Goal: Information Seeking & Learning: Learn about a topic

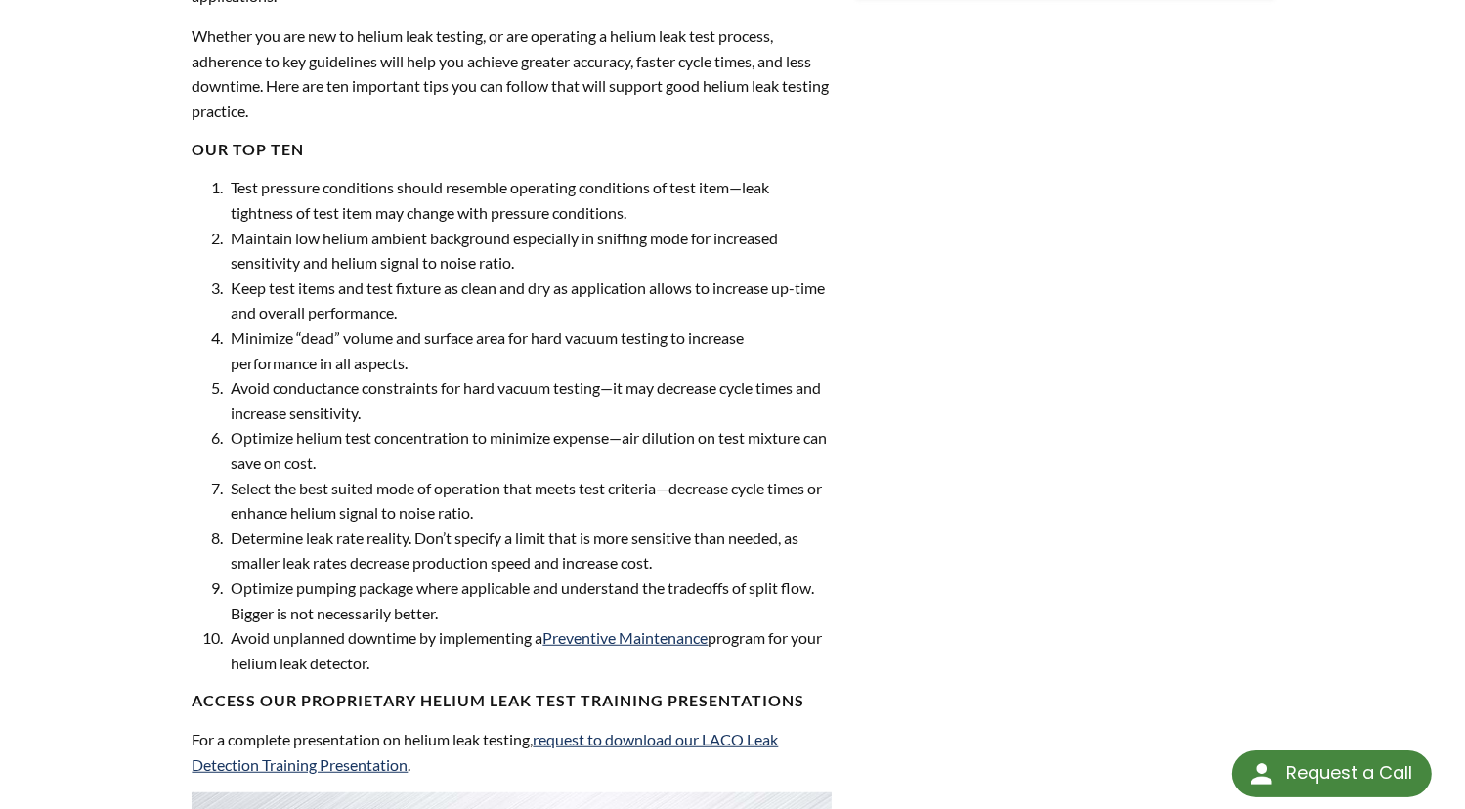
scroll to position [978, 0]
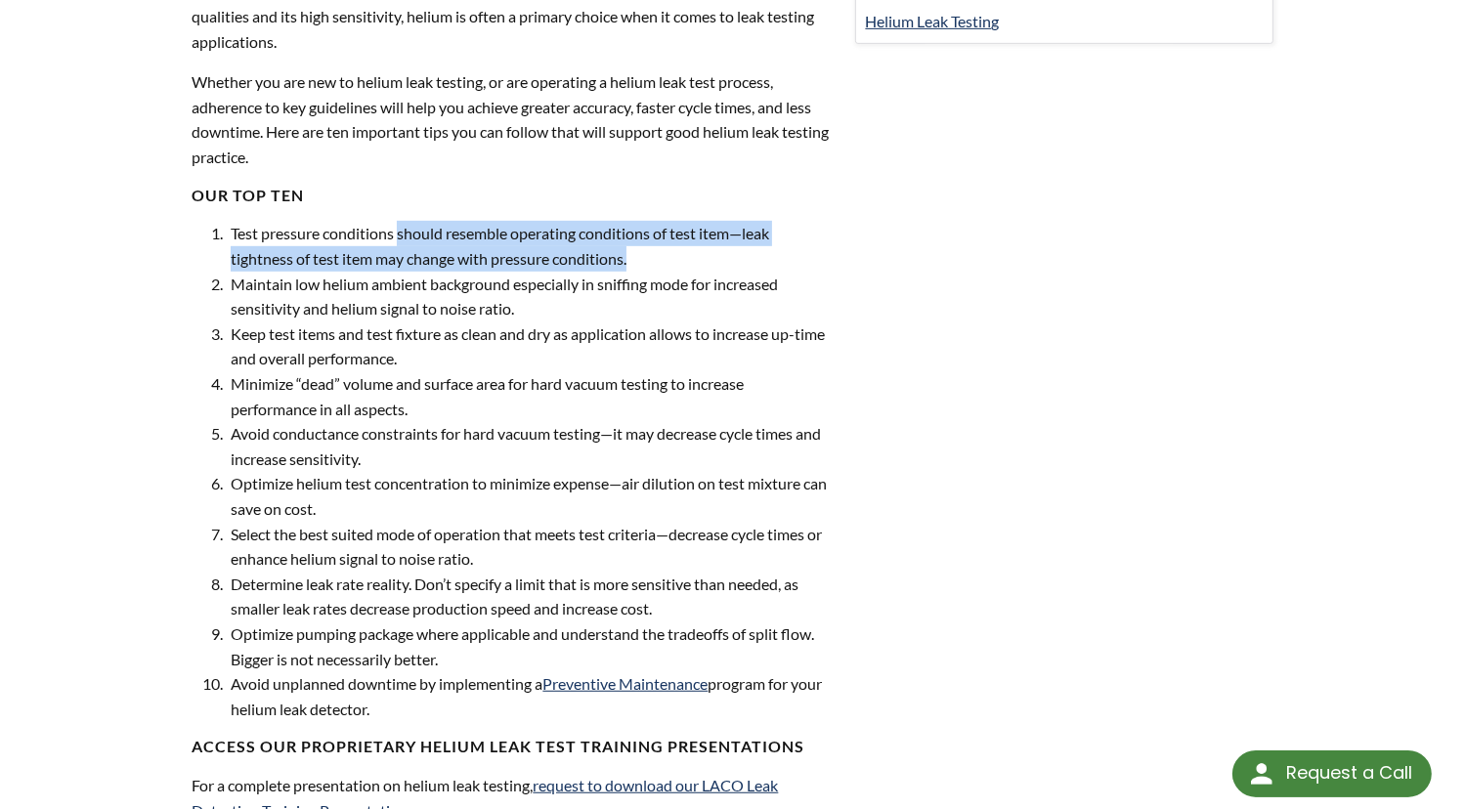
drag, startPoint x: 400, startPoint y: 234, endPoint x: 722, endPoint y: 246, distance: 322.9
click at [722, 246] on li "Test pressure conditions should resemble operating conditions of test item—leak…" at bounding box center [528, 246] width 605 height 50
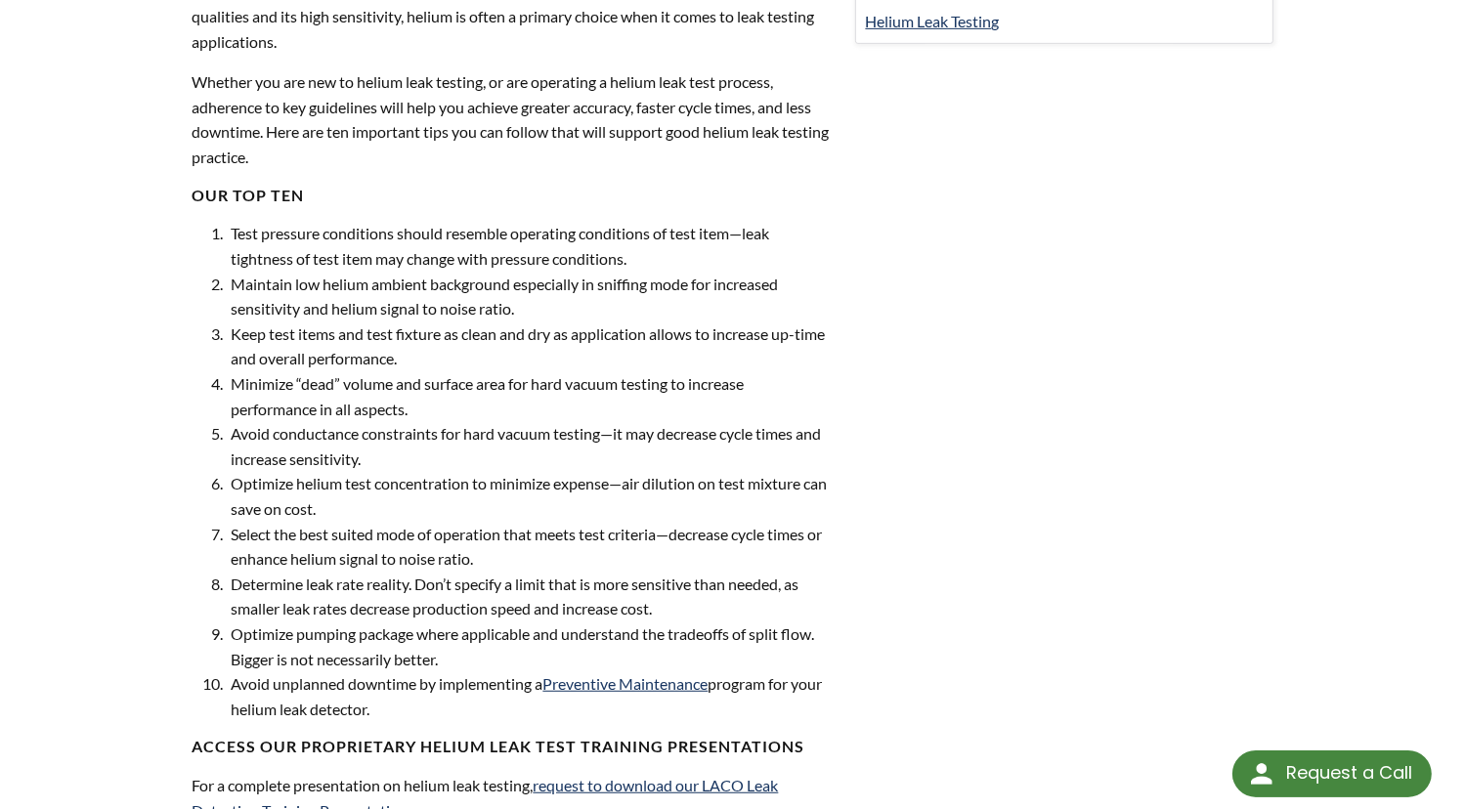
click at [446, 383] on li "Minimize “dead” volume and surface area for hard vacuum testing to increase per…" at bounding box center [528, 396] width 605 height 50
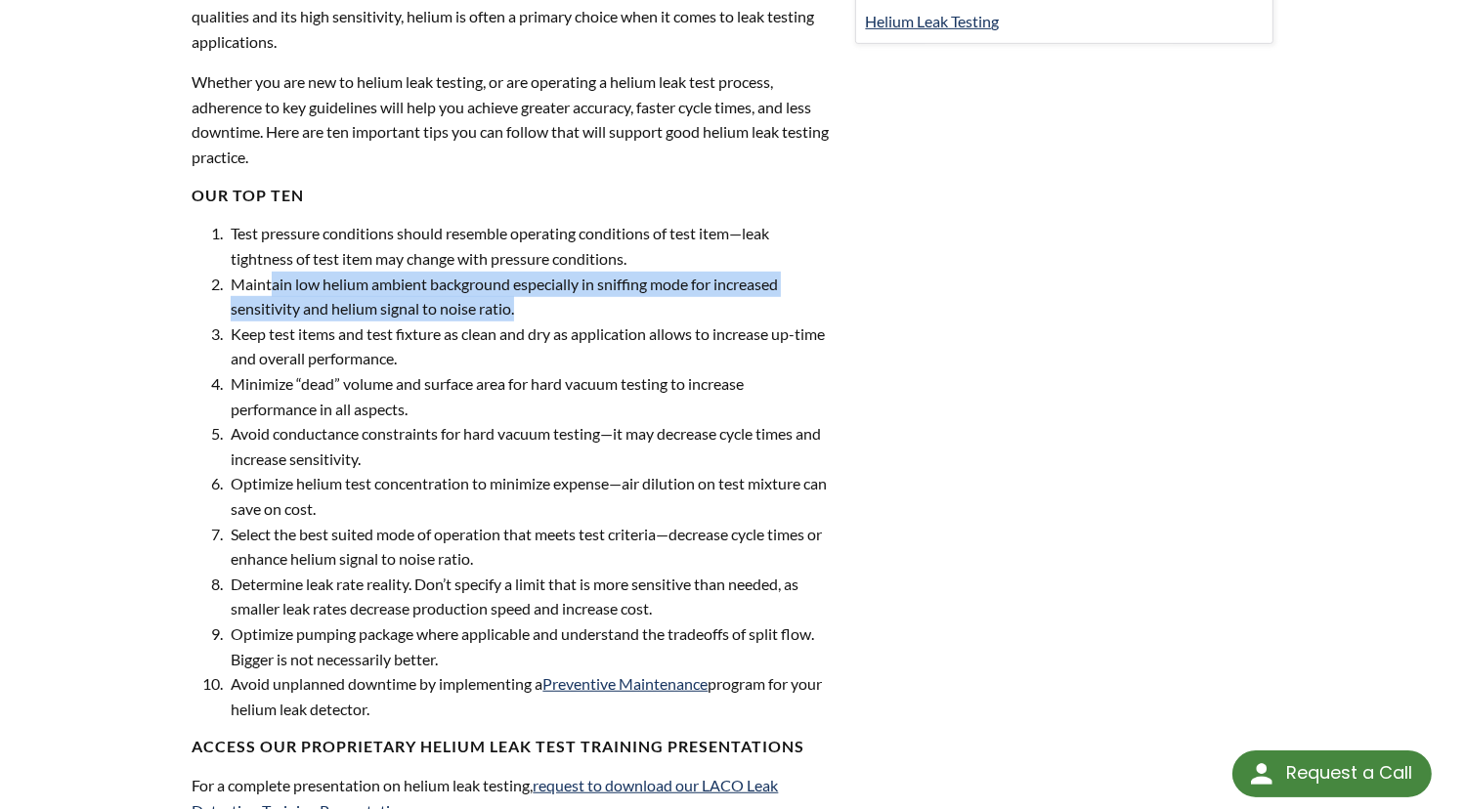
drag, startPoint x: 272, startPoint y: 283, endPoint x: 557, endPoint y: 297, distance: 285.8
click at [557, 297] on li "Maintain low helium ambient background especially in sniffing mode for increase…" at bounding box center [528, 297] width 605 height 50
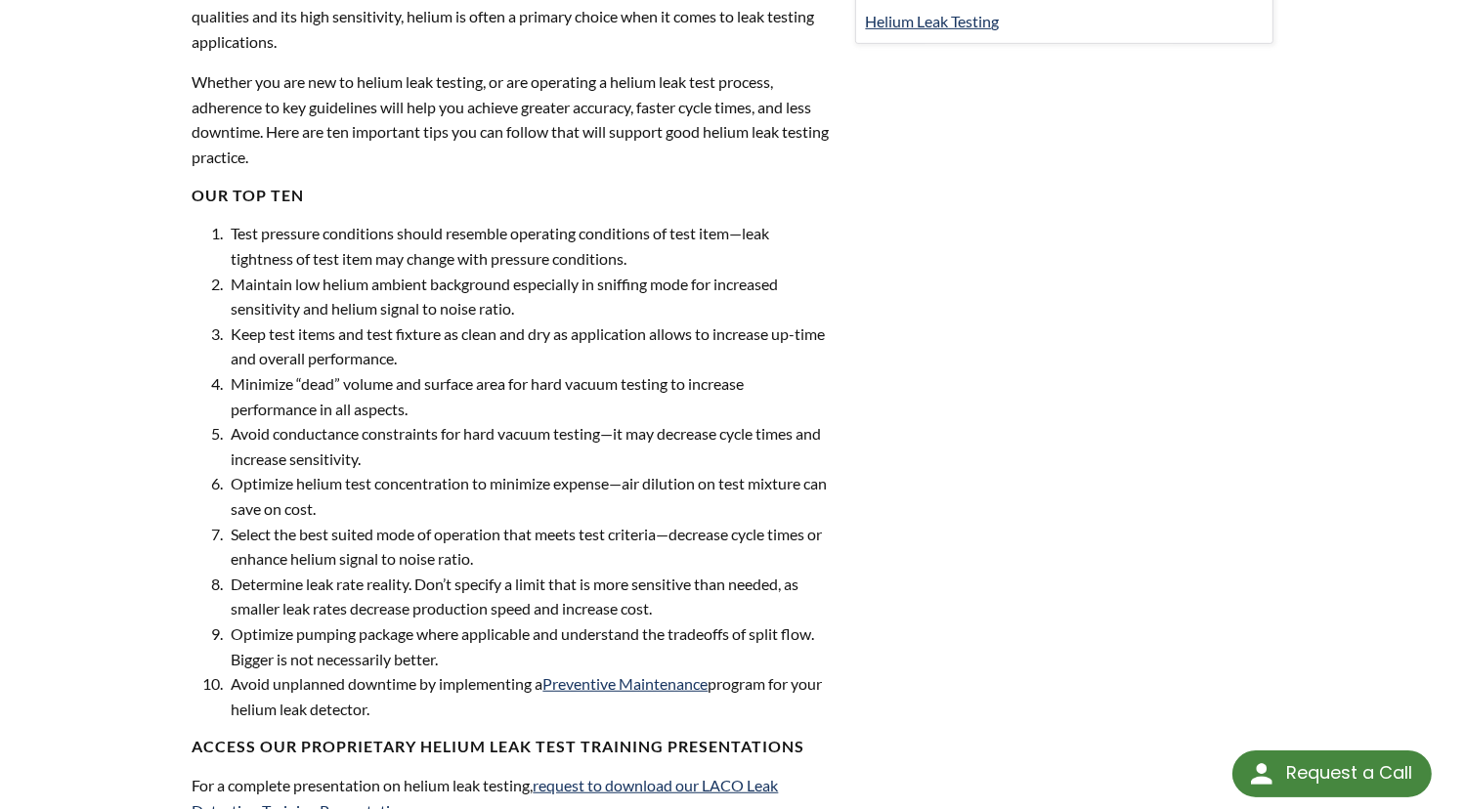
drag, startPoint x: 557, startPoint y: 297, endPoint x: 303, endPoint y: 328, distance: 256.1
click at [393, 338] on li "Keep test items and test fixture as clean and dry as application allows to incr…" at bounding box center [528, 347] width 605 height 50
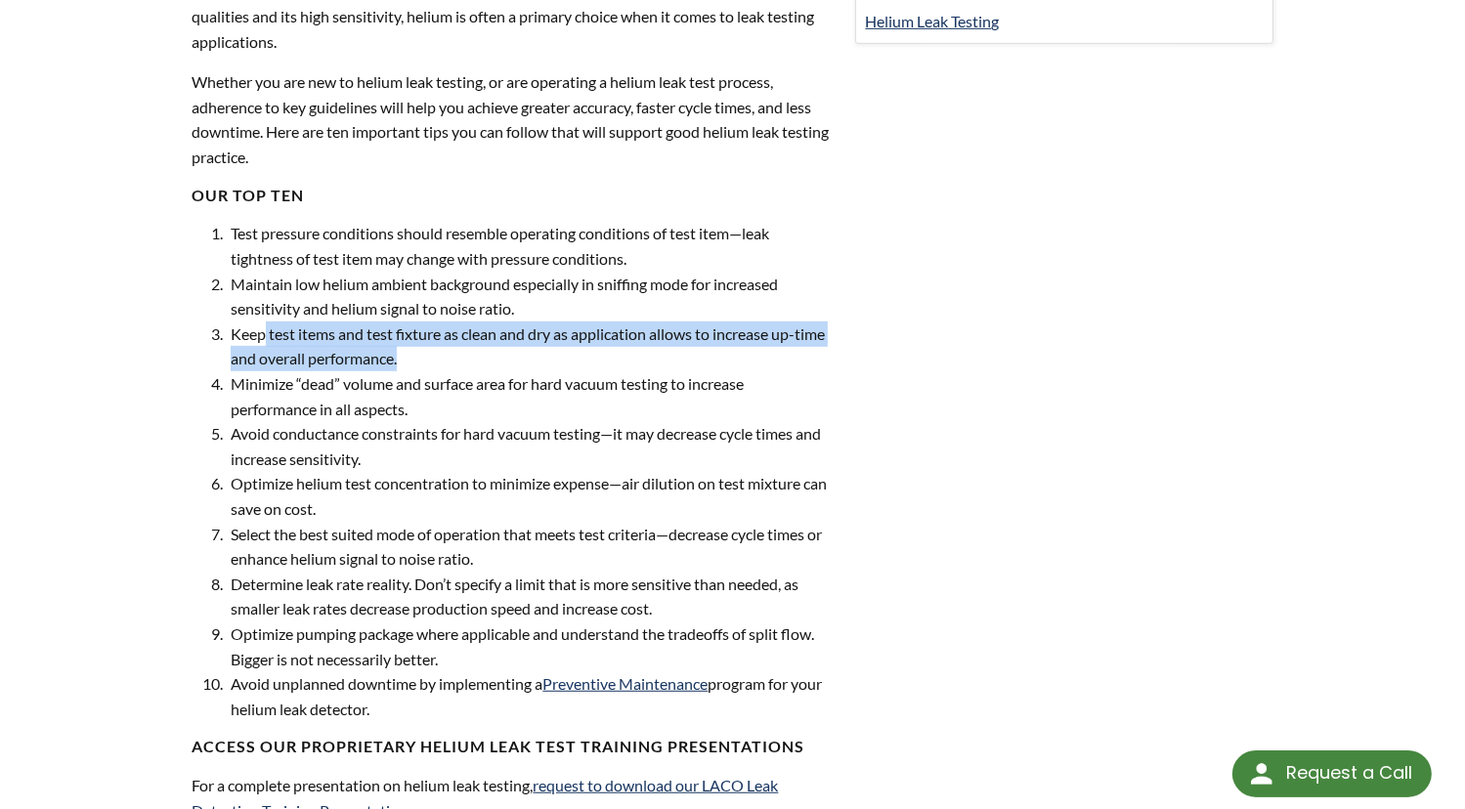
drag, startPoint x: 266, startPoint y: 327, endPoint x: 458, endPoint y: 351, distance: 193.2
click at [458, 351] on li "Keep test items and test fixture as clean and dry as application allows to incr…" at bounding box center [528, 347] width 605 height 50
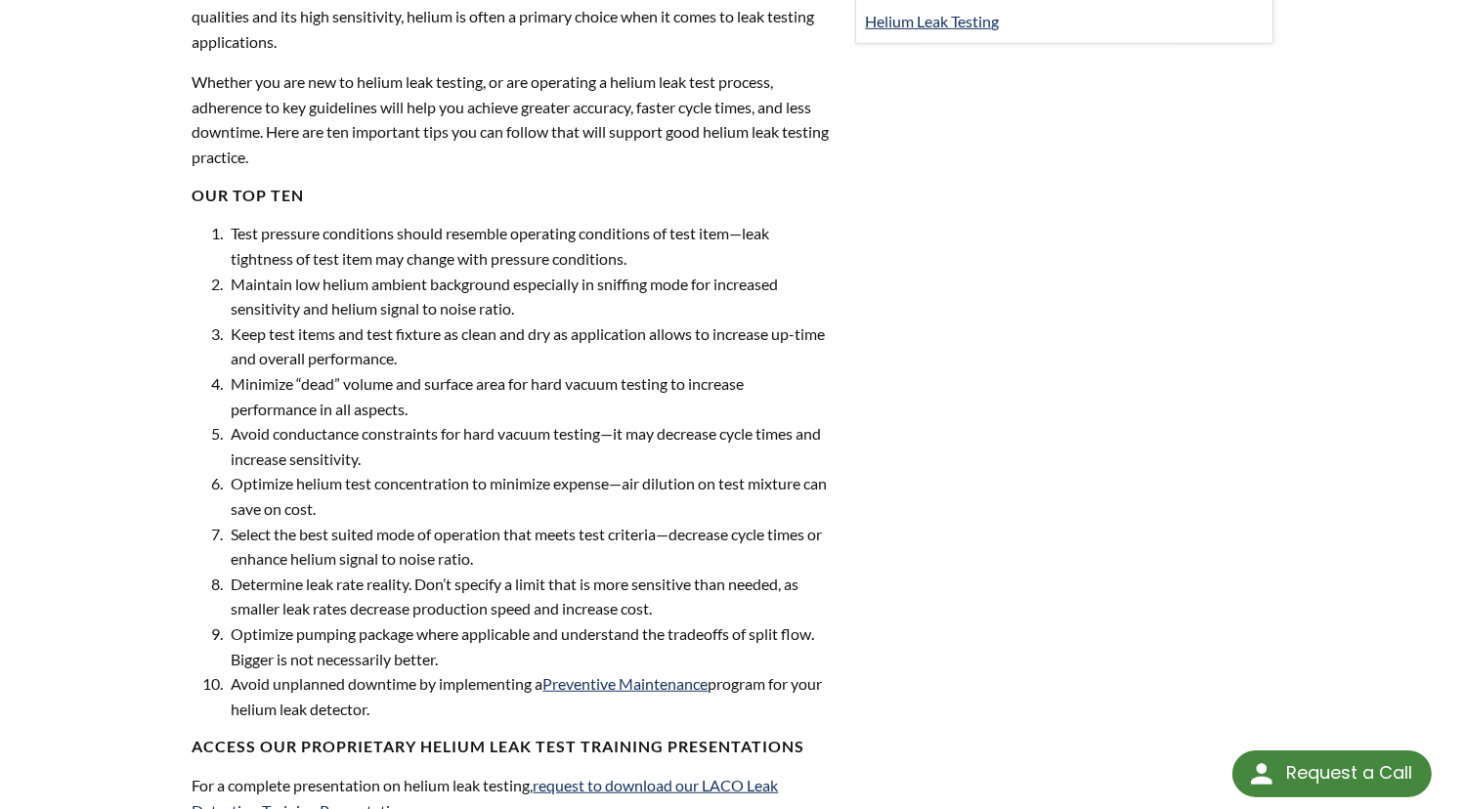
drag, startPoint x: 458, startPoint y: 351, endPoint x: 335, endPoint y: 397, distance: 130.6
click at [394, 398] on li "Minimize “dead” volume and surface area for hard vacuum testing to increase per…" at bounding box center [528, 396] width 605 height 50
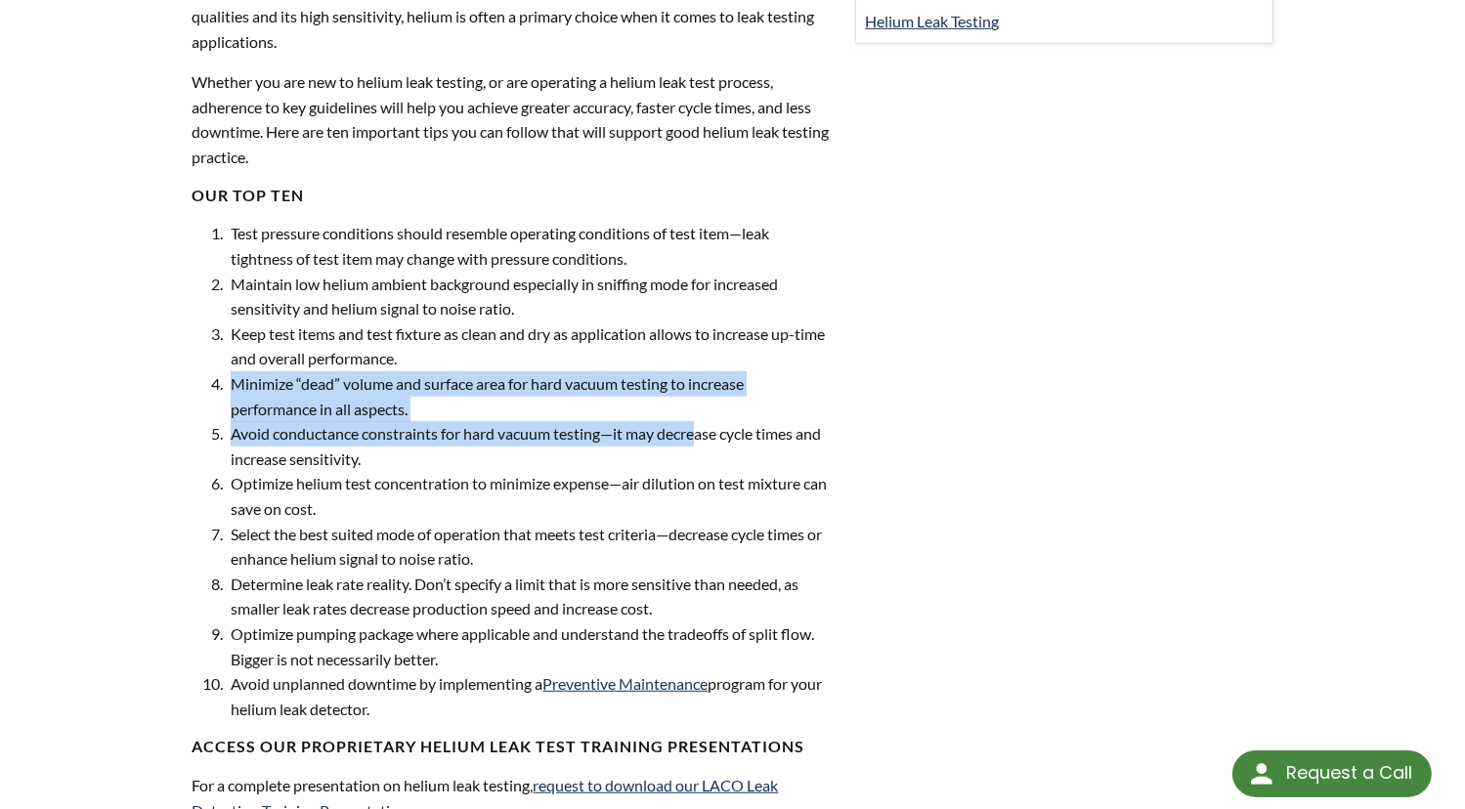
drag, startPoint x: 245, startPoint y: 385, endPoint x: 698, endPoint y: 434, distance: 455.3
click at [698, 434] on ol "Test pressure conditions should resemble operating conditions of test item—leak…" at bounding box center [509, 471] width 644 height 501
drag, startPoint x: 698, startPoint y: 434, endPoint x: 524, endPoint y: 441, distance: 174.2
click at [525, 441] on li "Avoid conductance constraints for hard vacuum testing—it may decrease cycle tim…" at bounding box center [528, 446] width 605 height 50
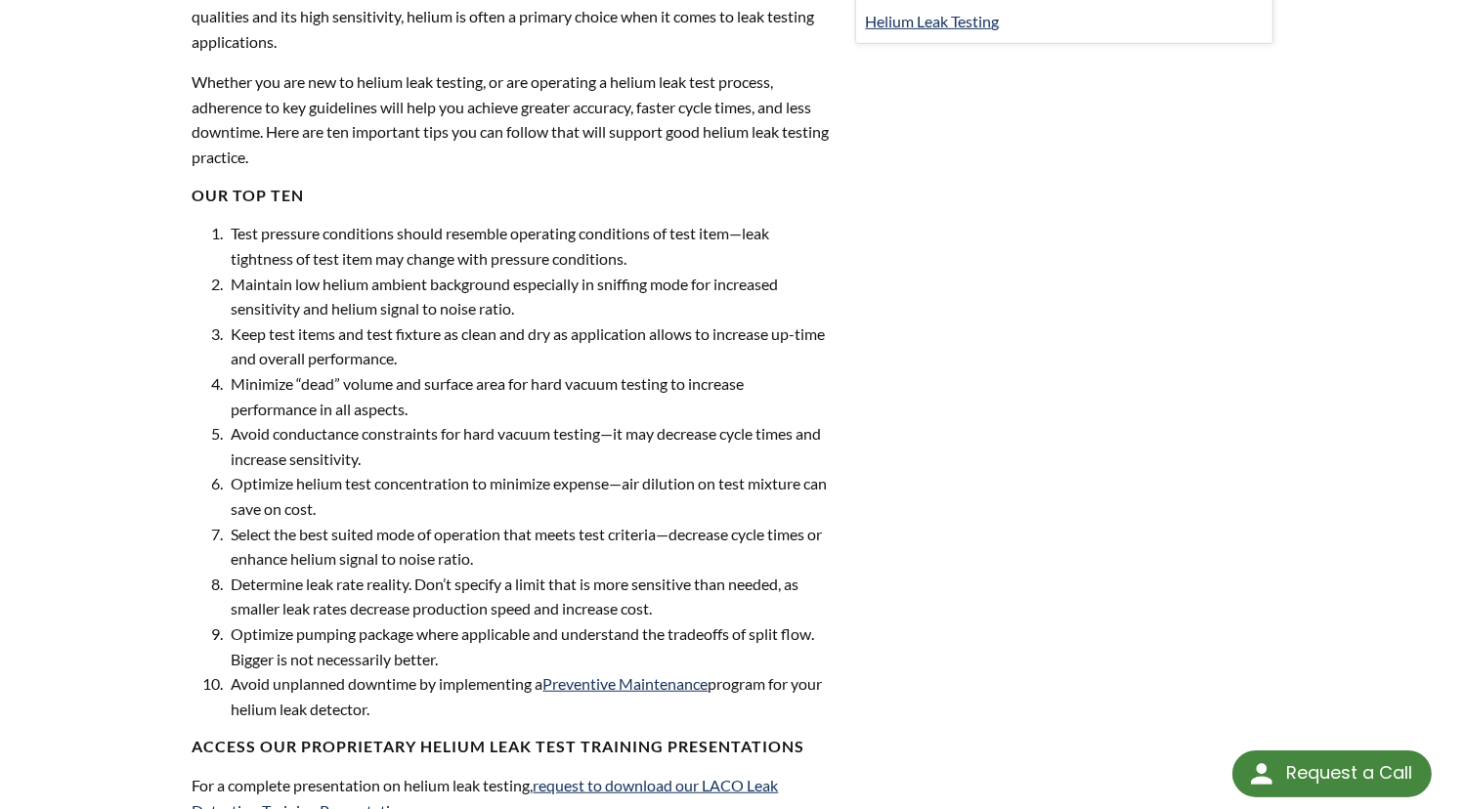
click at [348, 484] on li "Optimize helium test concentration to minimize expense—air dilution on test mix…" at bounding box center [528, 496] width 605 height 50
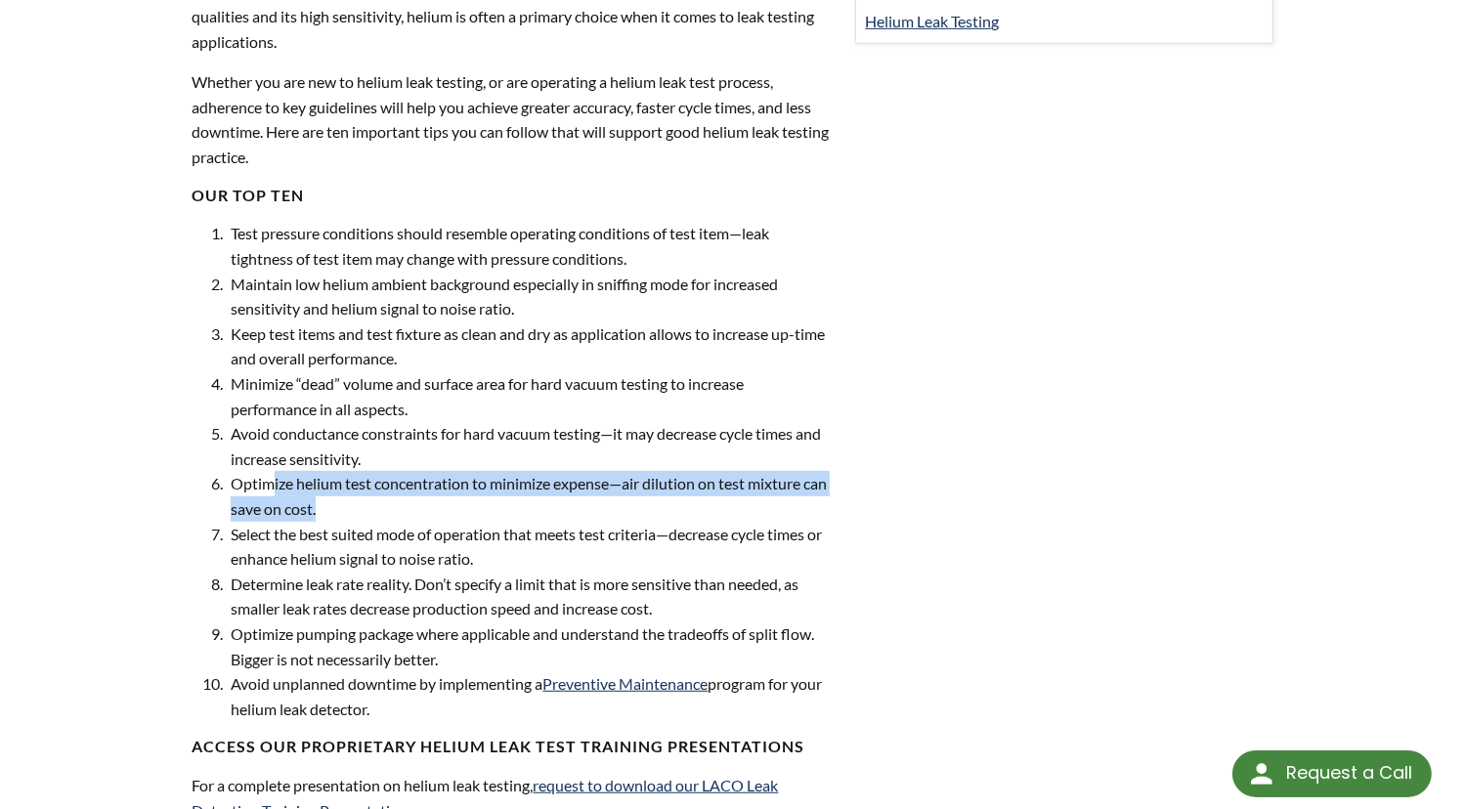
drag, startPoint x: 270, startPoint y: 484, endPoint x: 361, endPoint y: 501, distance: 92.4
click at [361, 501] on li "Optimize helium test concentration to minimize expense—air dilution on test mix…" at bounding box center [528, 496] width 605 height 50
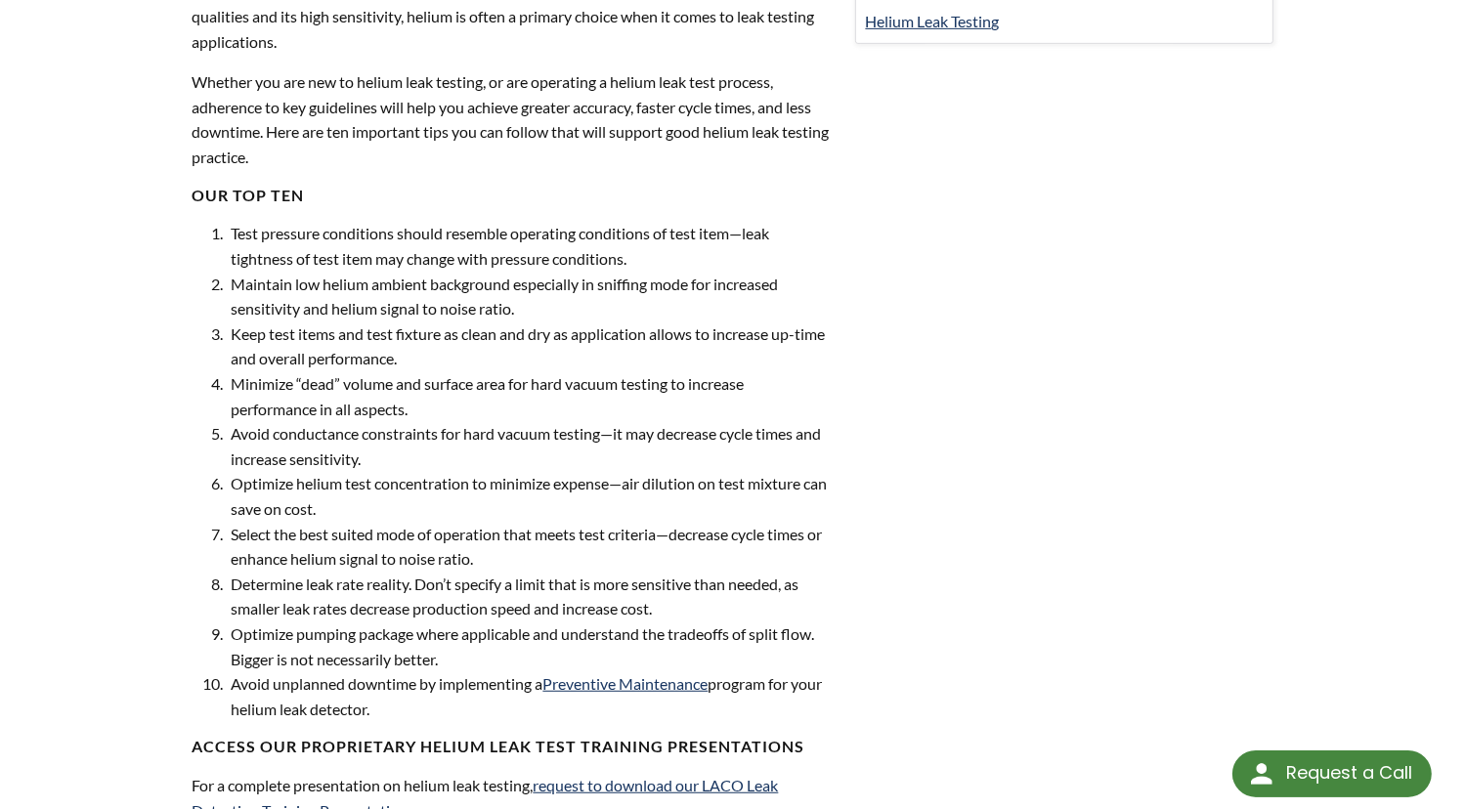
drag, startPoint x: 361, startPoint y: 501, endPoint x: 270, endPoint y: 488, distance: 91.8
click at [270, 488] on li "Optimize helium test concentration to minimize expense—air dilution on test mix…" at bounding box center [528, 496] width 605 height 50
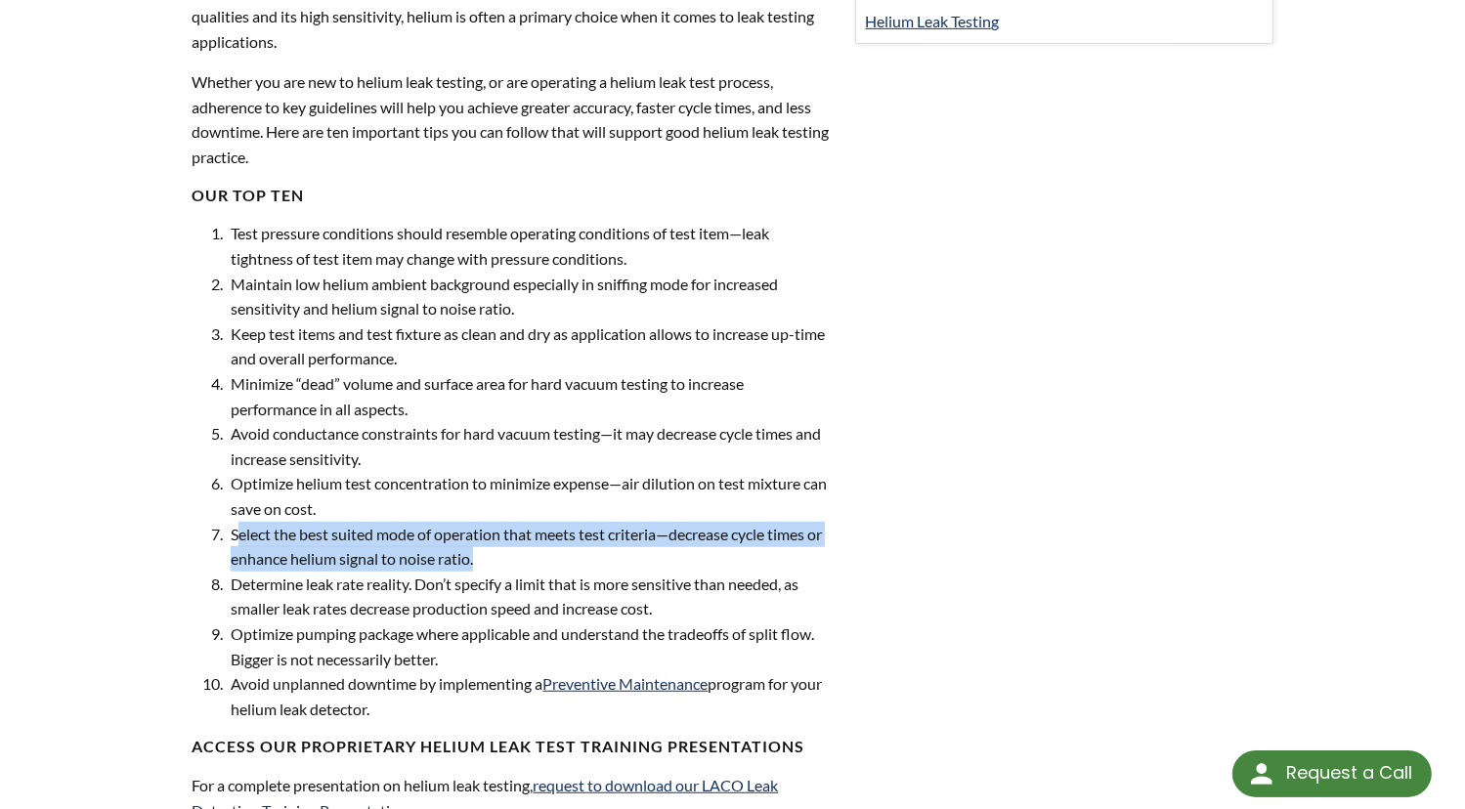
drag, startPoint x: 270, startPoint y: 488, endPoint x: 608, endPoint y: 550, distance: 344.0
click at [608, 550] on li "Select the best suited mode of operation that meets test criteria—decrease cycl…" at bounding box center [528, 547] width 605 height 50
click at [364, 544] on li "Select the best suited mode of operation that meets test criteria—decrease cycl…" at bounding box center [528, 547] width 605 height 50
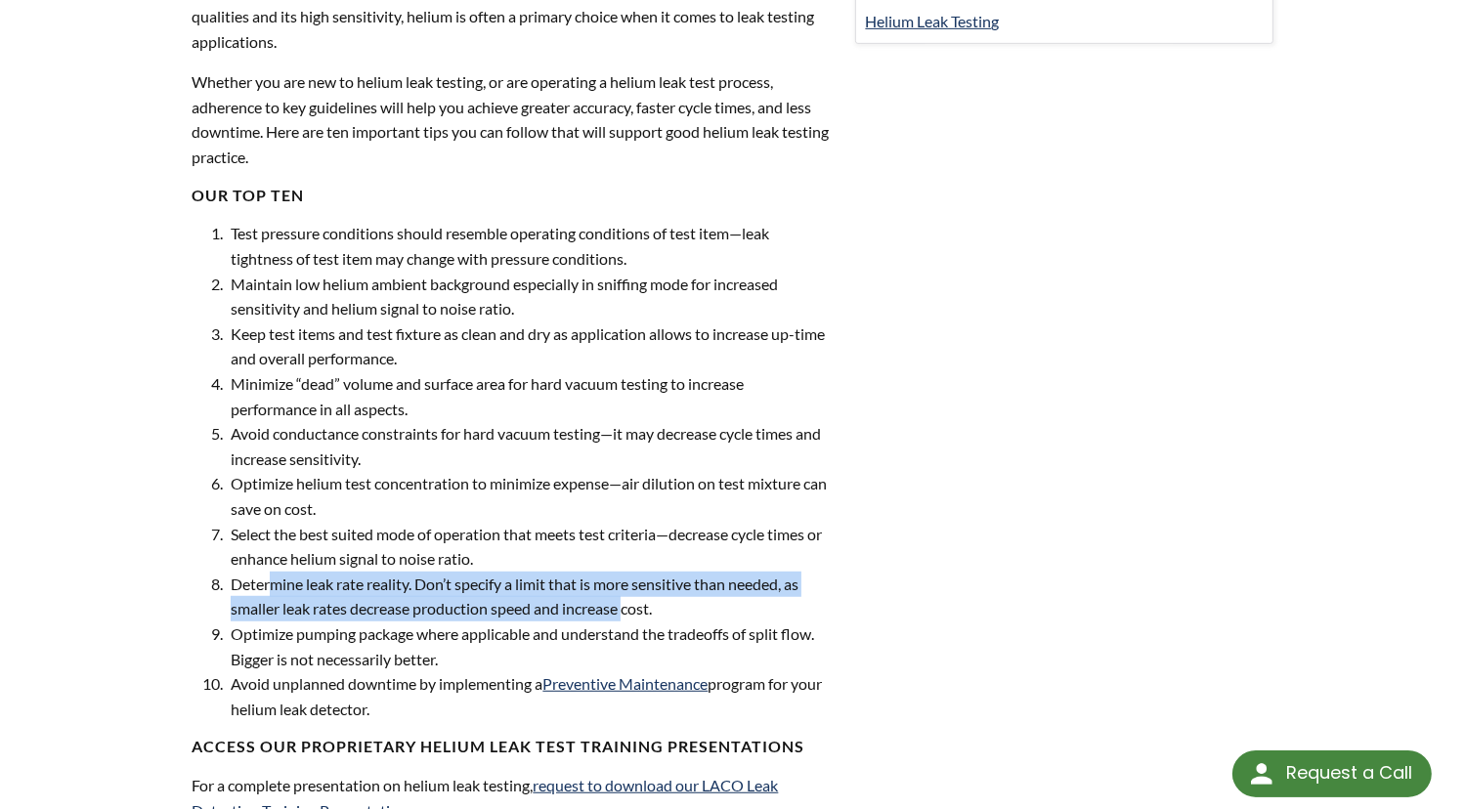
drag, startPoint x: 276, startPoint y: 586, endPoint x: 626, endPoint y: 601, distance: 350.3
click at [626, 601] on li "Determine leak rate reality. Don’t specify a limit that is more sensitive than …" at bounding box center [528, 597] width 605 height 50
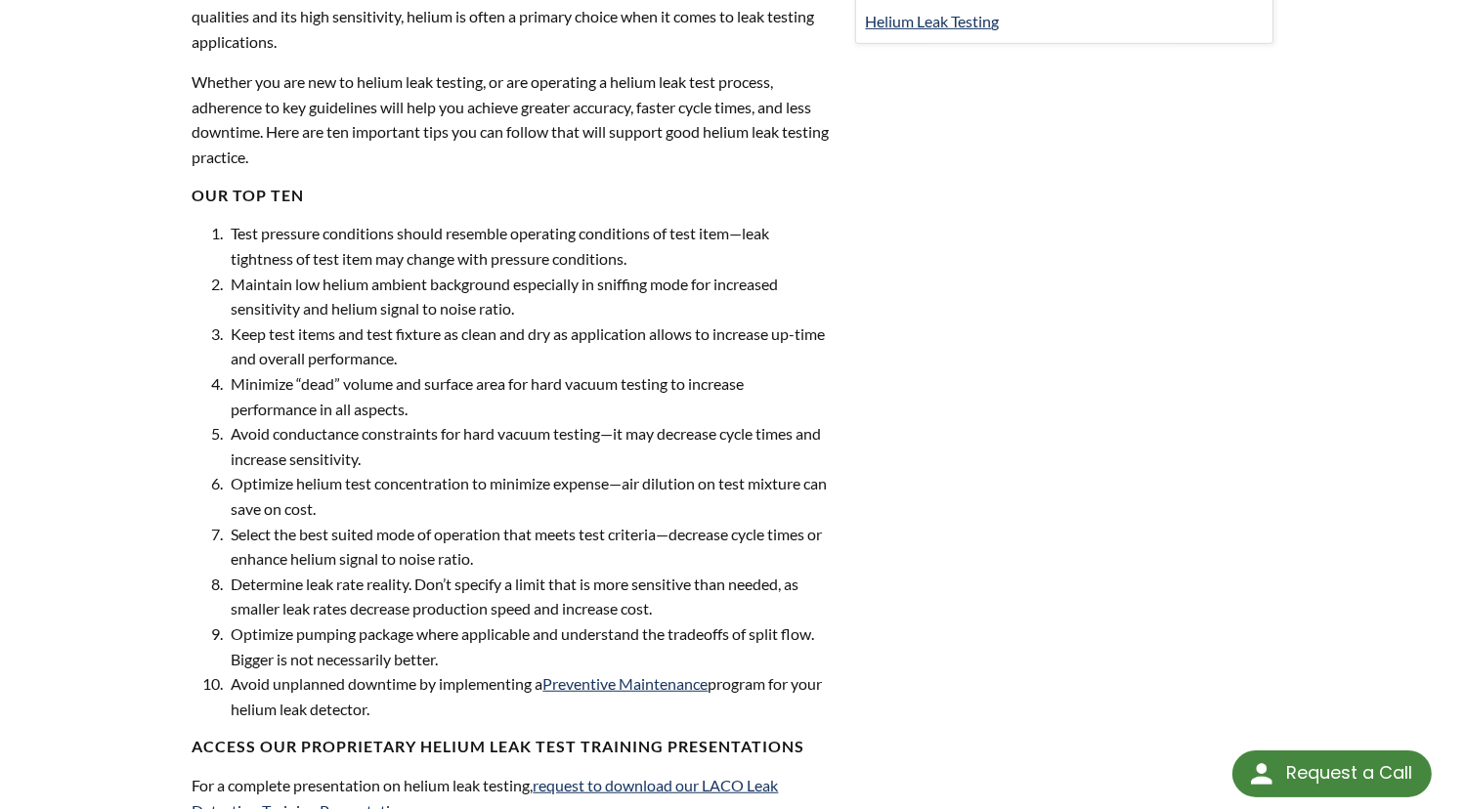
click at [296, 504] on li "Optimize helium test concentration to minimize expense—air dilution on test mix…" at bounding box center [528, 496] width 605 height 50
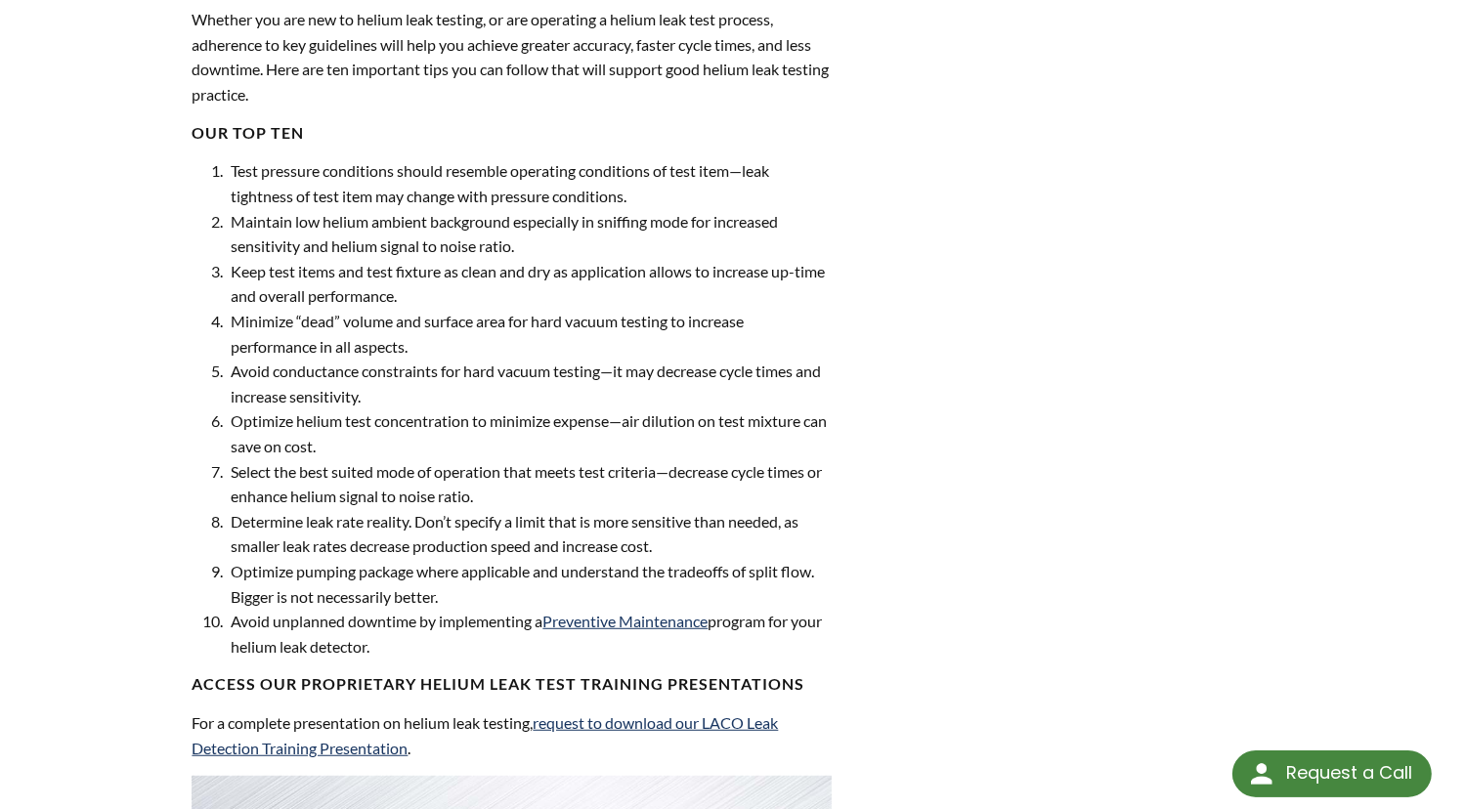
scroll to position [1075, 0]
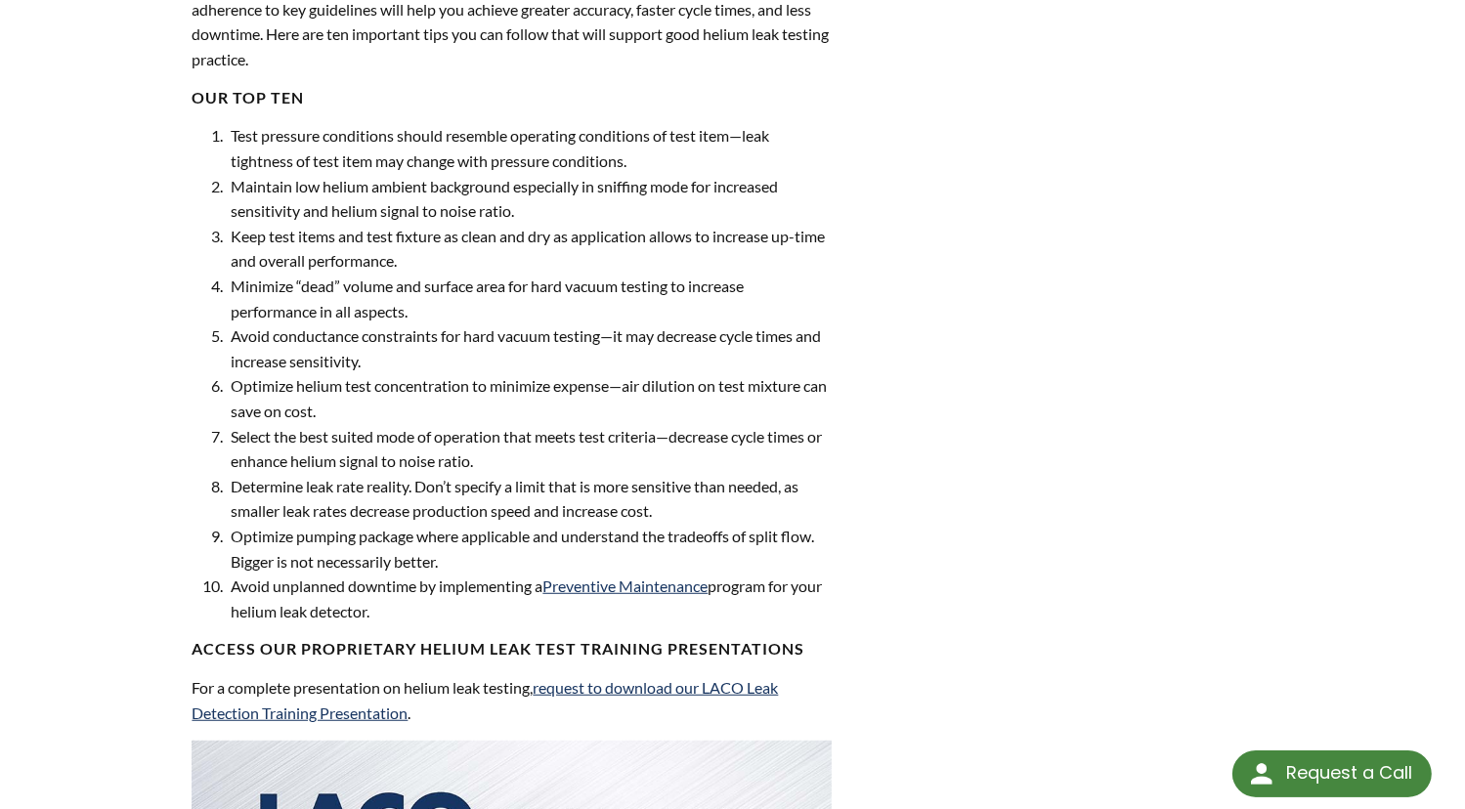
drag, startPoint x: 241, startPoint y: 541, endPoint x: 255, endPoint y: 538, distance: 14.0
click at [255, 538] on li "Optimize pumping package where applicable and understand the tradeoffs of split…" at bounding box center [528, 549] width 605 height 50
drag, startPoint x: 255, startPoint y: 538, endPoint x: 314, endPoint y: 536, distance: 58.7
click at [314, 536] on li "Optimize pumping package where applicable and understand the tradeoffs of split…" at bounding box center [528, 549] width 605 height 50
drag, startPoint x: 314, startPoint y: 536, endPoint x: 432, endPoint y: 543, distance: 118.5
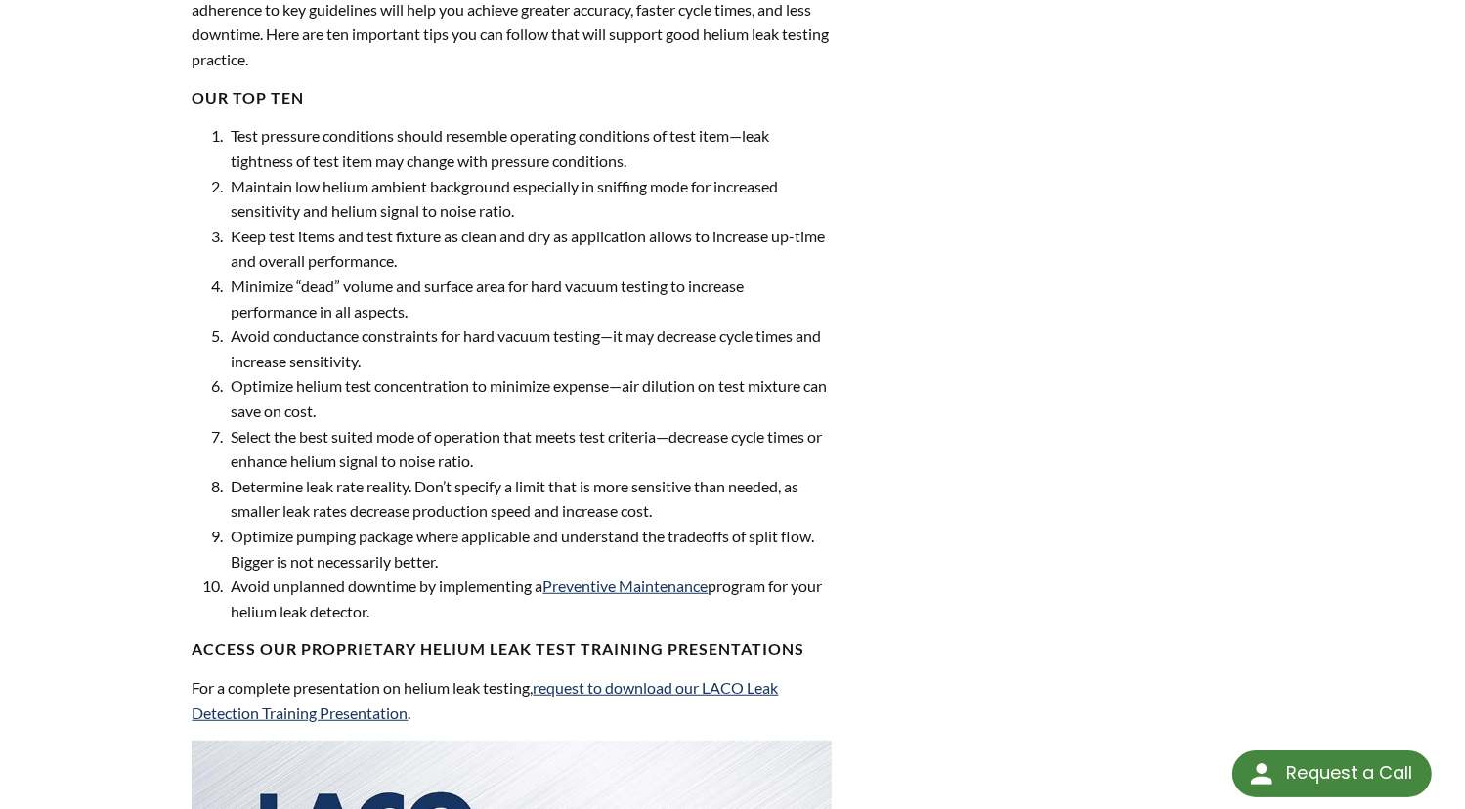
click at [432, 543] on li "Optimize pumping package where applicable and understand the tradeoffs of split…" at bounding box center [528, 549] width 605 height 50
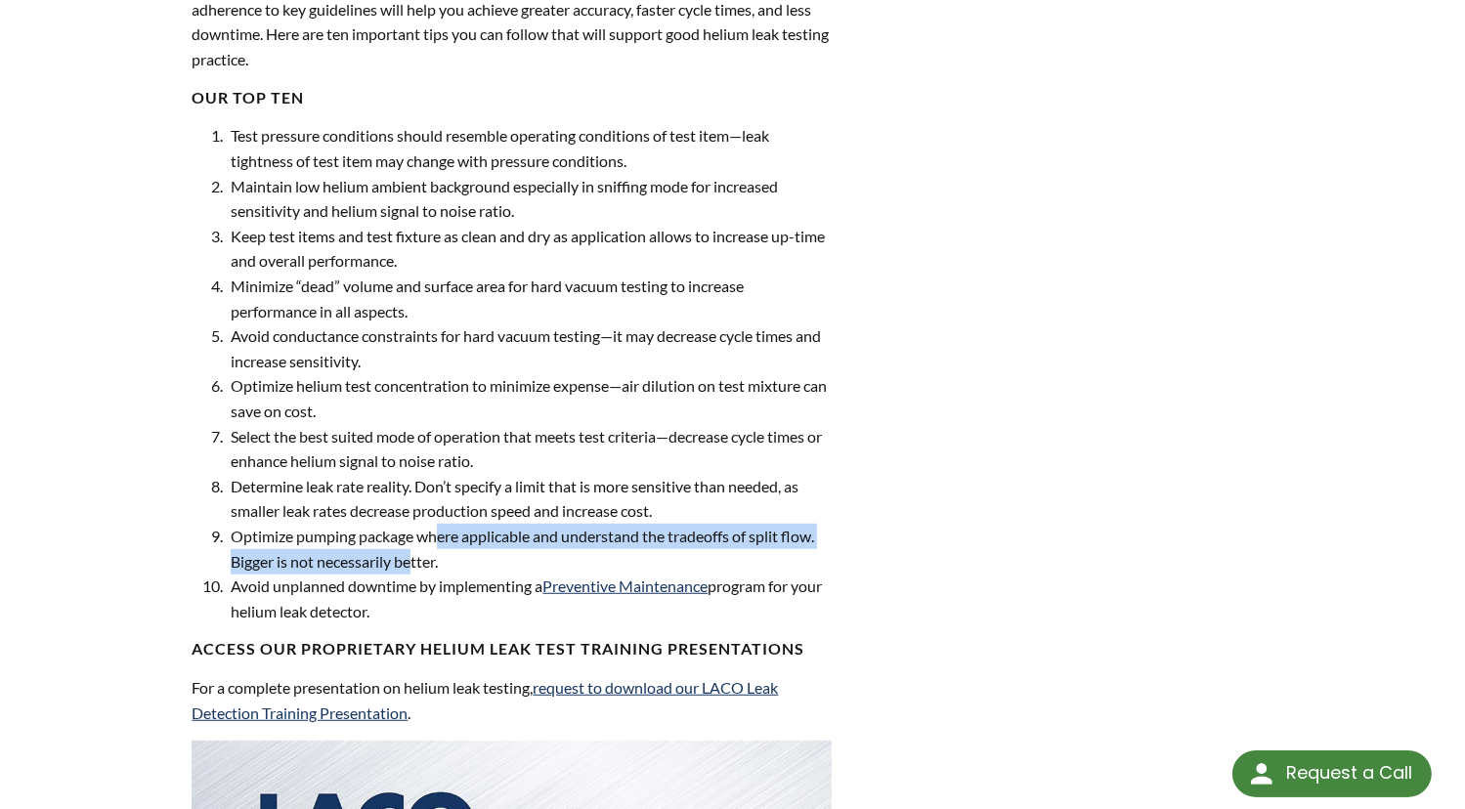
drag, startPoint x: 442, startPoint y: 532, endPoint x: 415, endPoint y: 553, distance: 34.0
click at [415, 553] on li "Optimize pumping package where applicable and understand the tradeoffs of split…" at bounding box center [528, 549] width 605 height 50
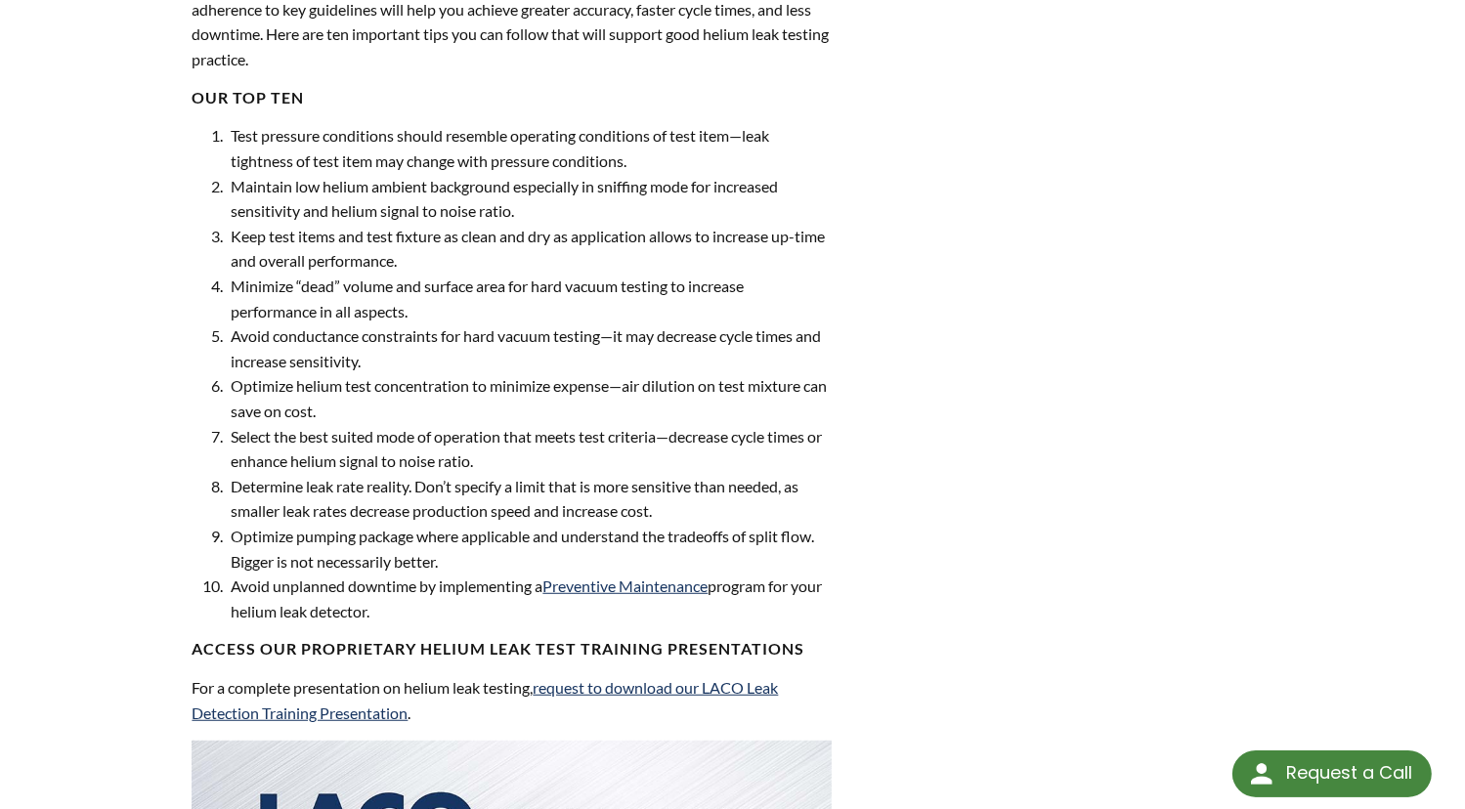
drag, startPoint x: 415, startPoint y: 553, endPoint x: 289, endPoint y: 509, distance: 133.6
click at [289, 509] on li "Determine leak rate reality. Don’t specify a limit that is more sensitive than …" at bounding box center [528, 499] width 605 height 50
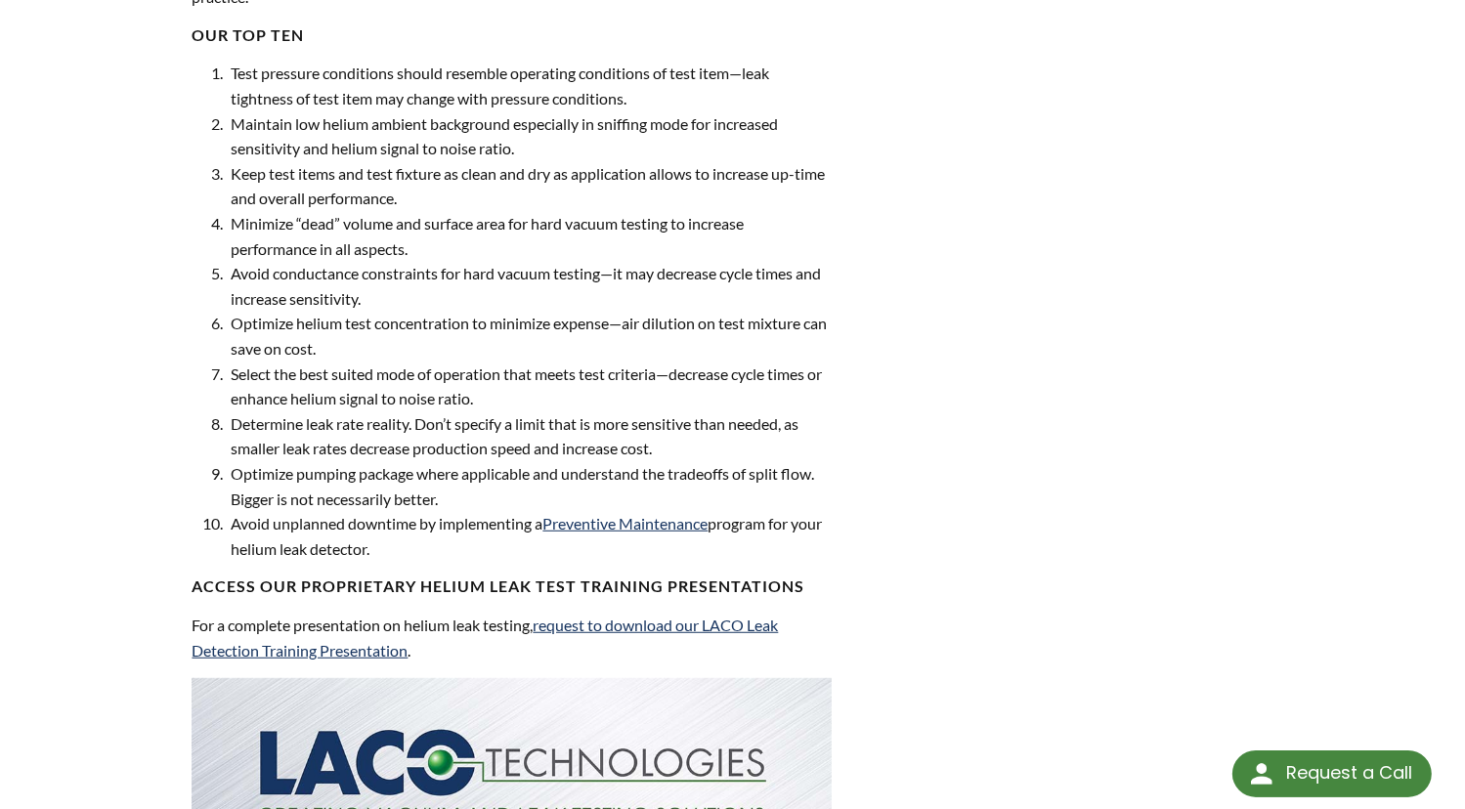
scroll to position [1173, 0]
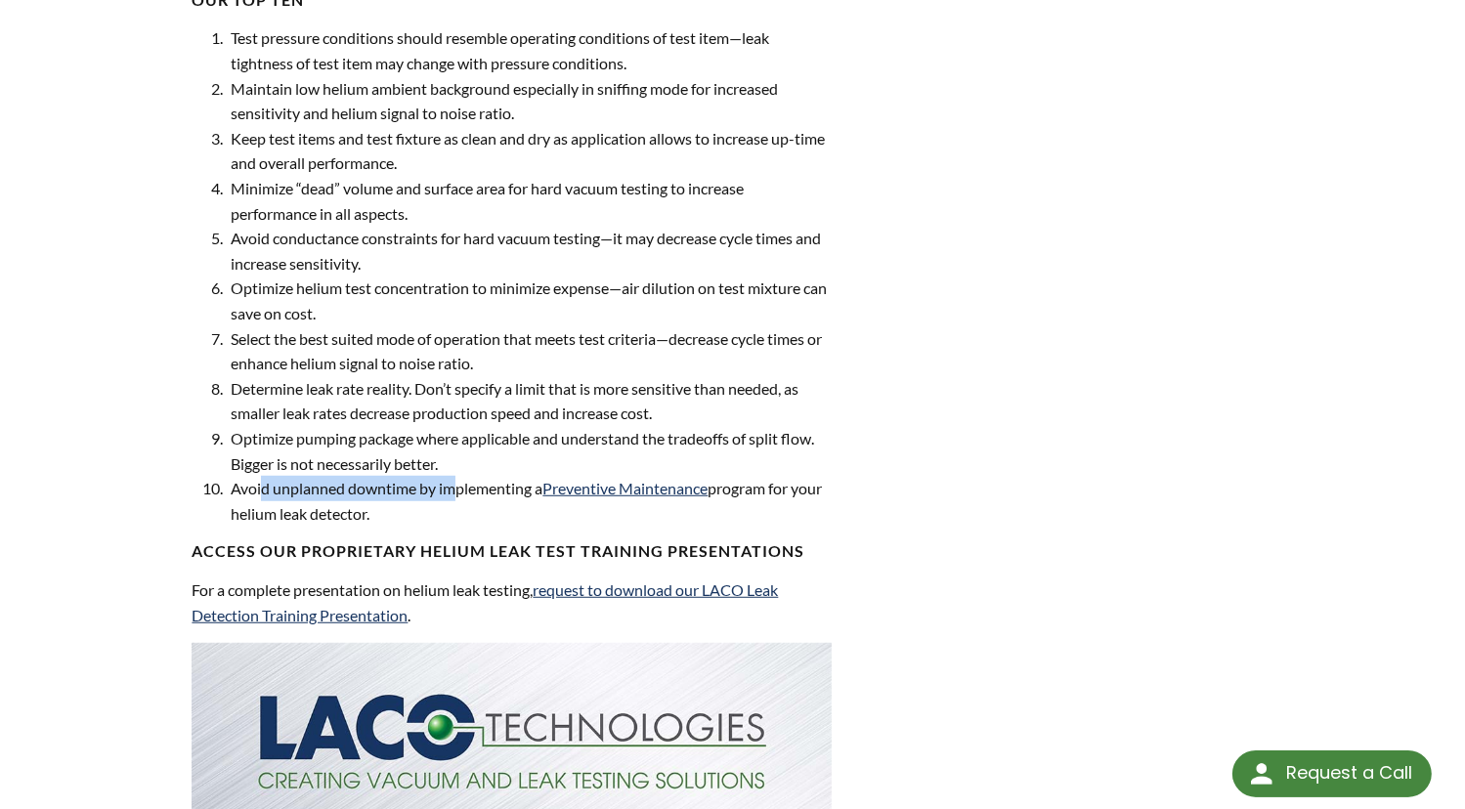
drag, startPoint x: 259, startPoint y: 484, endPoint x: 449, endPoint y: 490, distance: 189.8
click at [449, 490] on li "Avoid unplanned downtime by implementing a Preventive Maintenance program for y…" at bounding box center [528, 501] width 605 height 50
drag, startPoint x: 449, startPoint y: 490, endPoint x: 356, endPoint y: 395, distance: 132.7
click at [356, 395] on li "Determine leak rate reality. Don’t specify a limit that is more sensitive than …" at bounding box center [528, 401] width 605 height 50
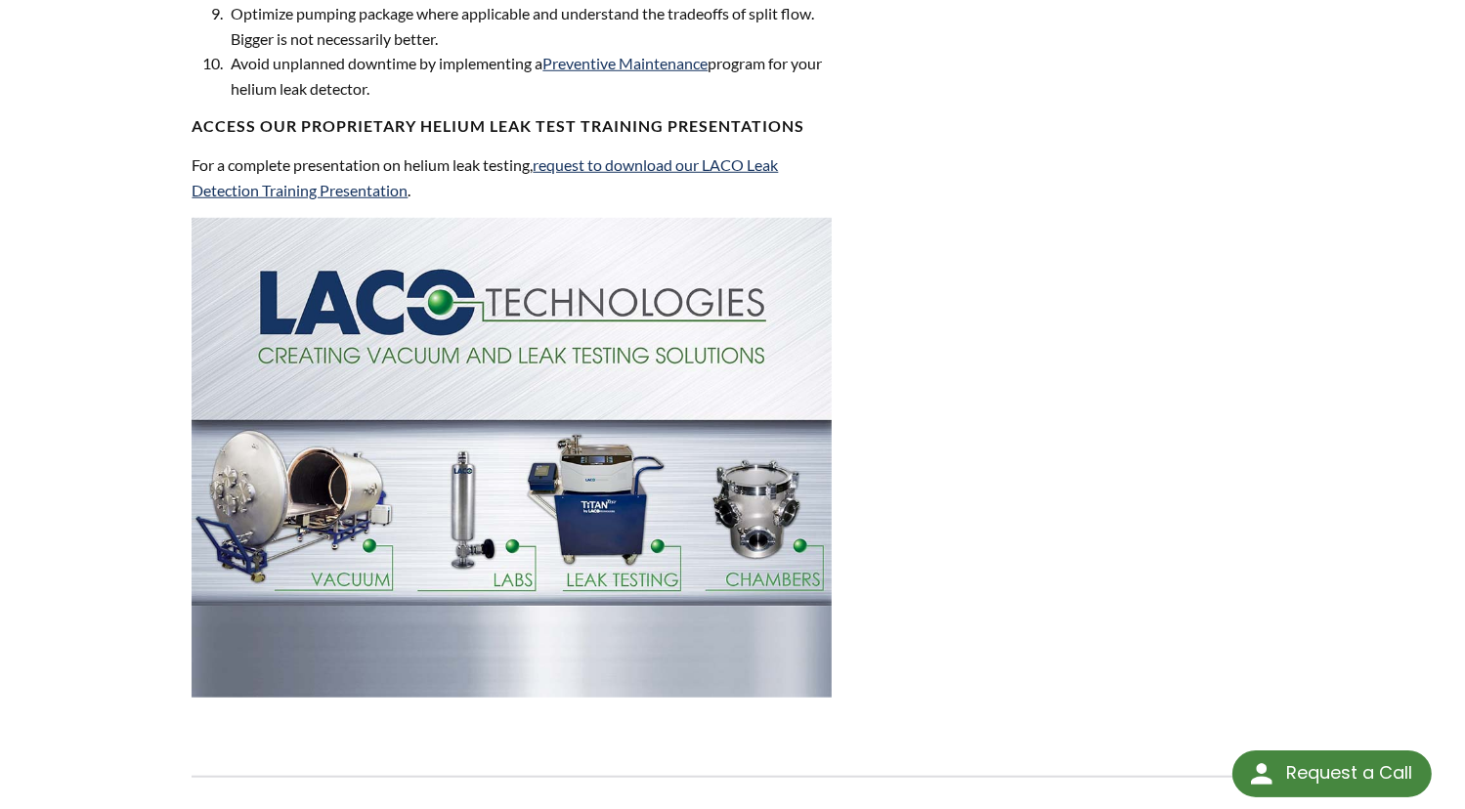
scroll to position [1564, 0]
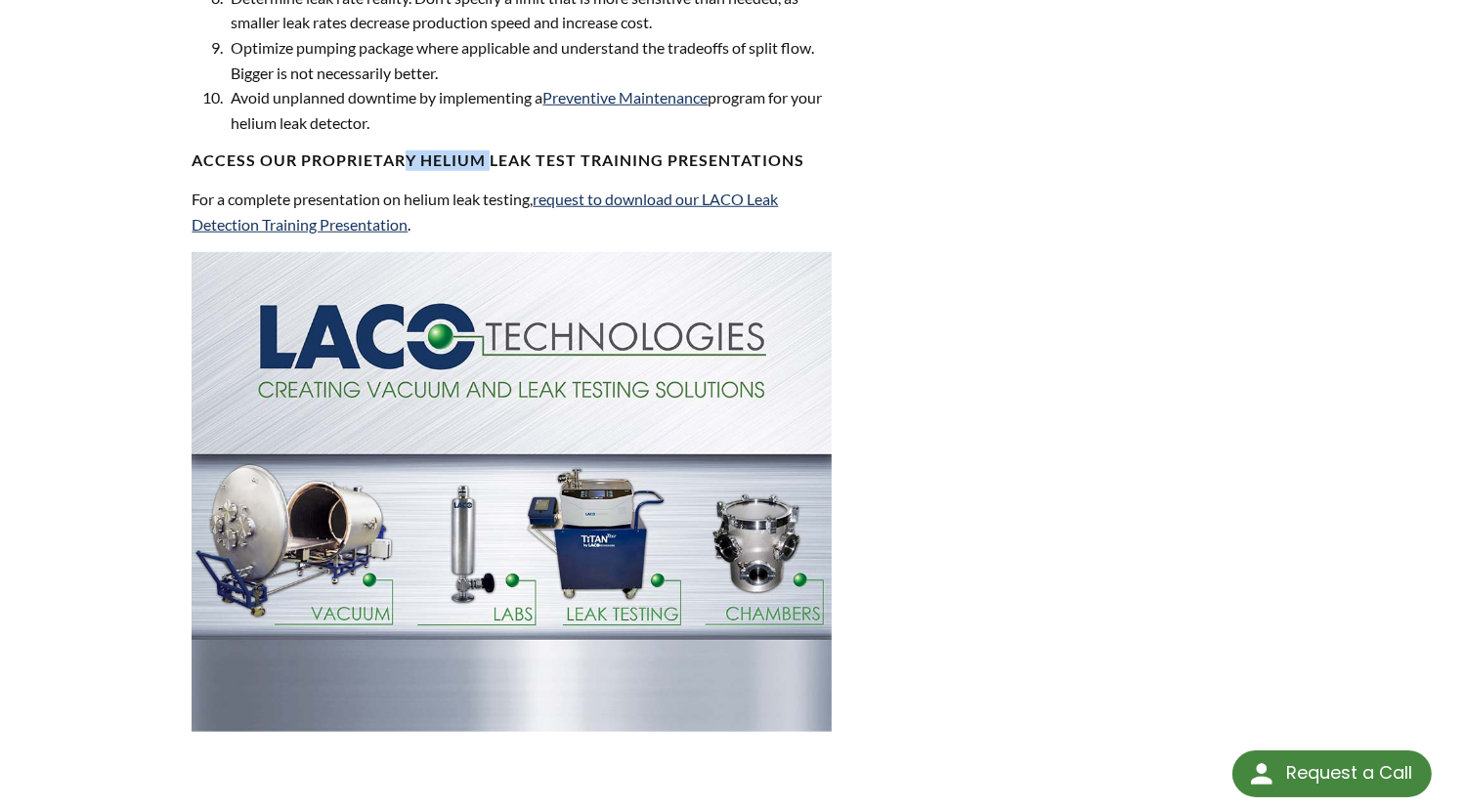
drag, startPoint x: 400, startPoint y: 154, endPoint x: 492, endPoint y: 150, distance: 92.0
click at [492, 151] on h4 "Access our proprietary helium leak test training presentations" at bounding box center [511, 161] width 639 height 21
click at [515, 460] on img at bounding box center [511, 492] width 639 height 480
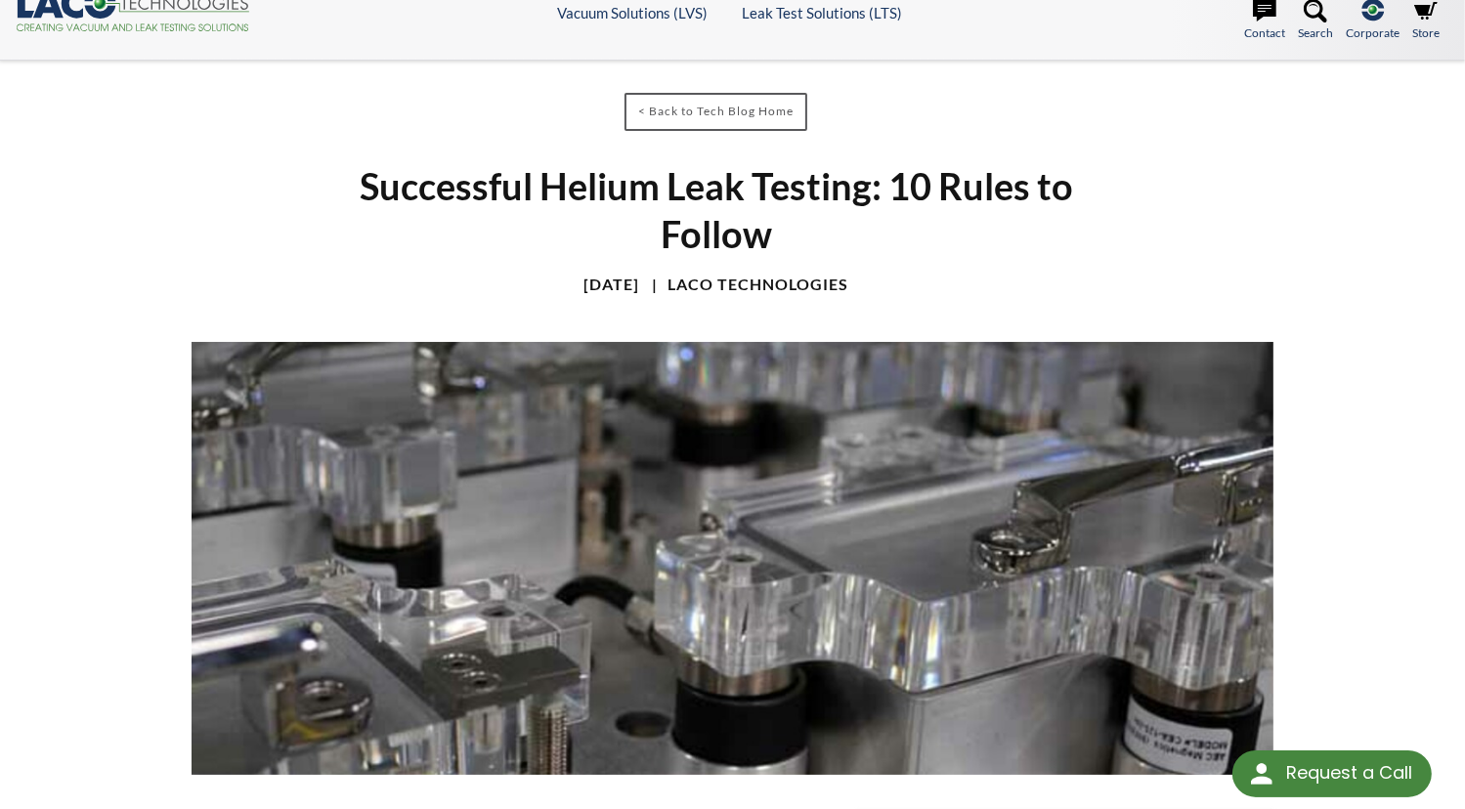
scroll to position [0, 0]
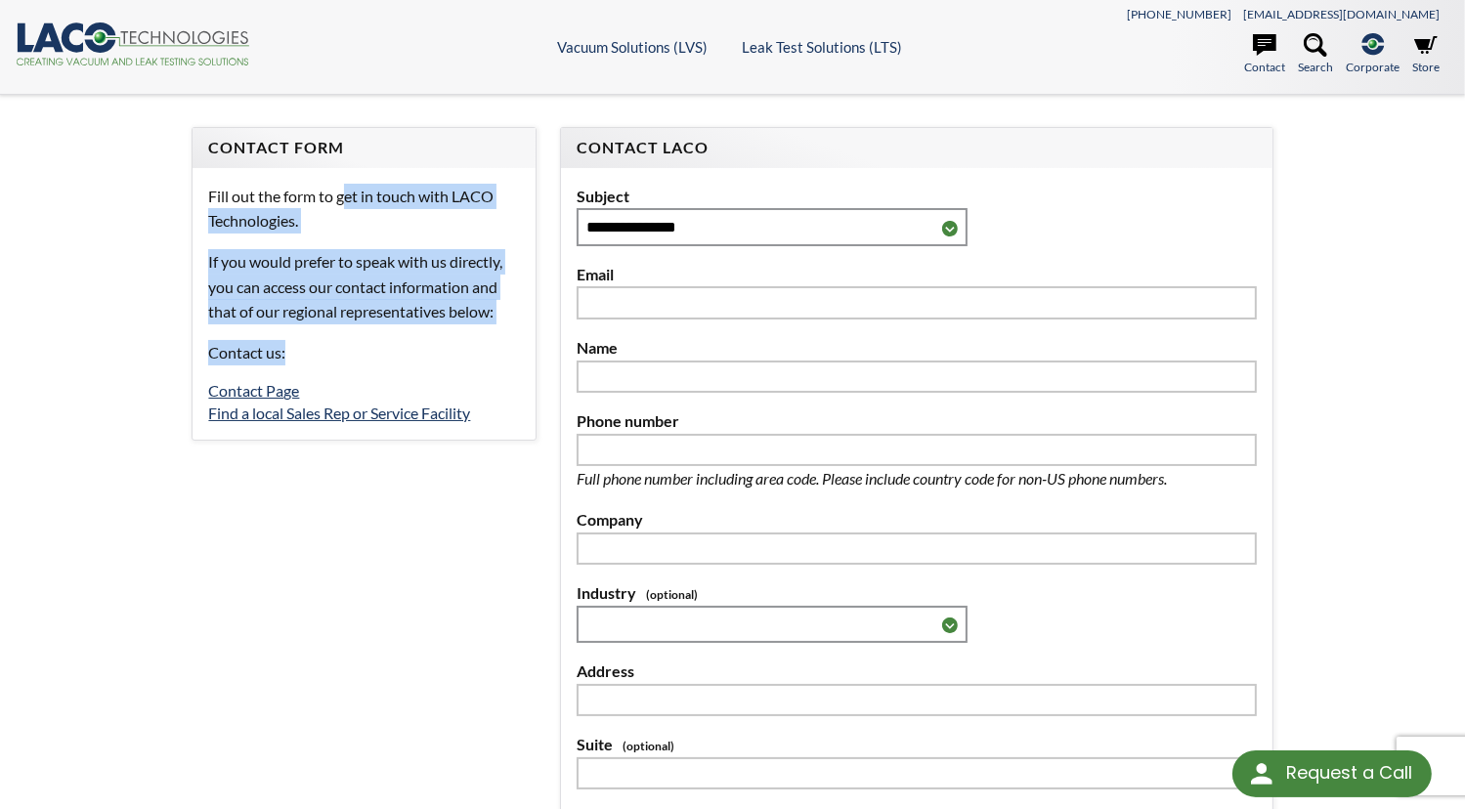
drag, startPoint x: 344, startPoint y: 196, endPoint x: 396, endPoint y: 324, distance: 138.2
click at [396, 324] on div "Fill out the form to get in touch with LACO Technologies. If you would prefer t…" at bounding box center [364, 304] width 343 height 272
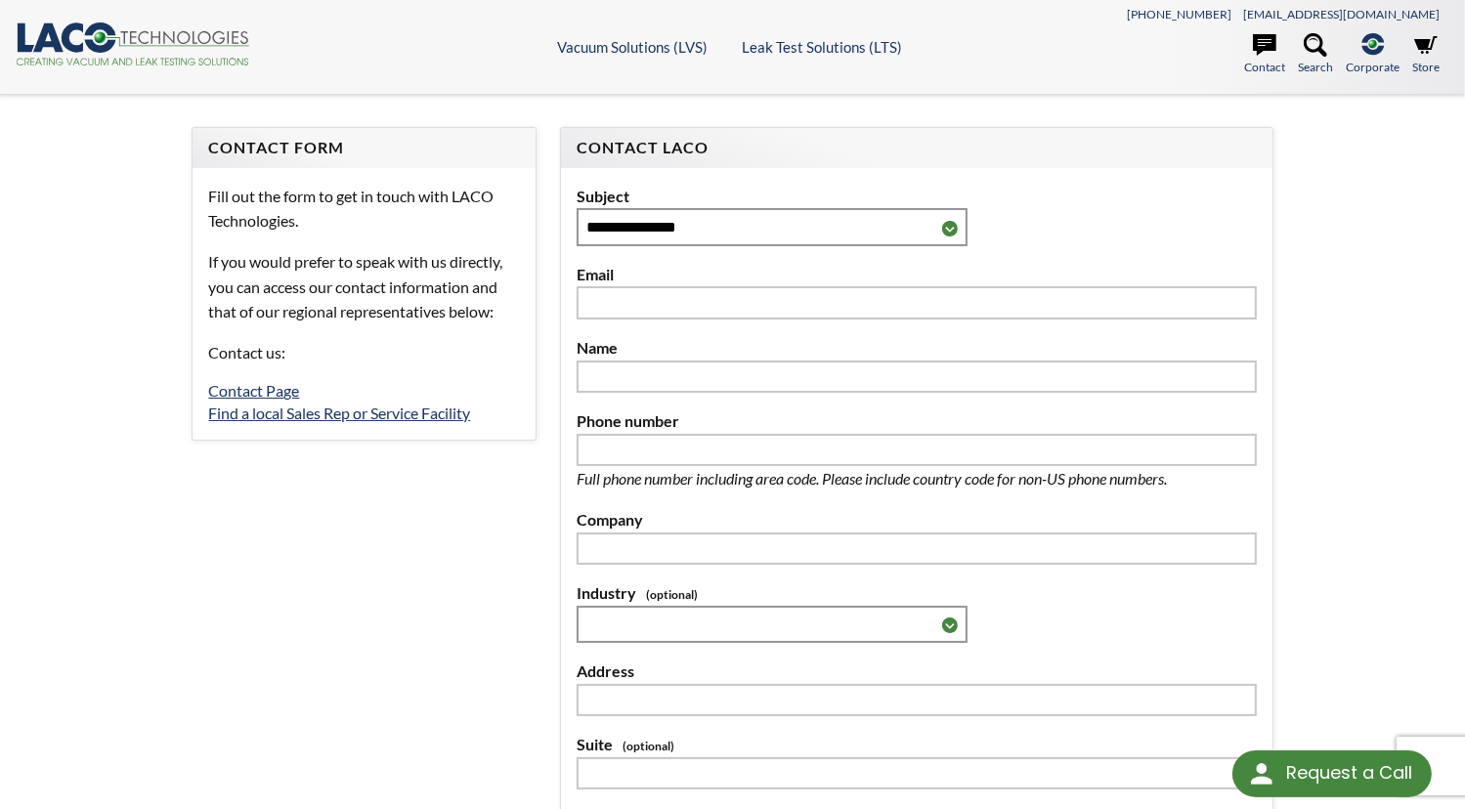
click at [72, 371] on div "**********" at bounding box center [732, 614] width 1465 height 1039
